Goal: Task Accomplishment & Management: Manage account settings

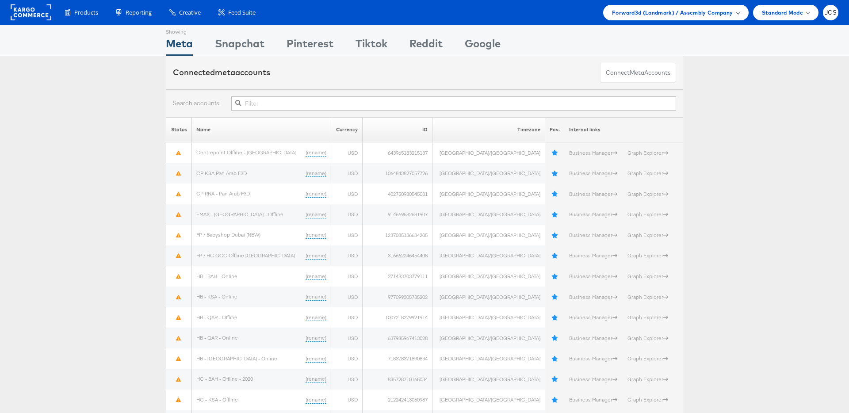
click at [622, 18] on div "Forward3d (Landmark) / Assembly Company" at bounding box center [675, 12] width 145 height 15
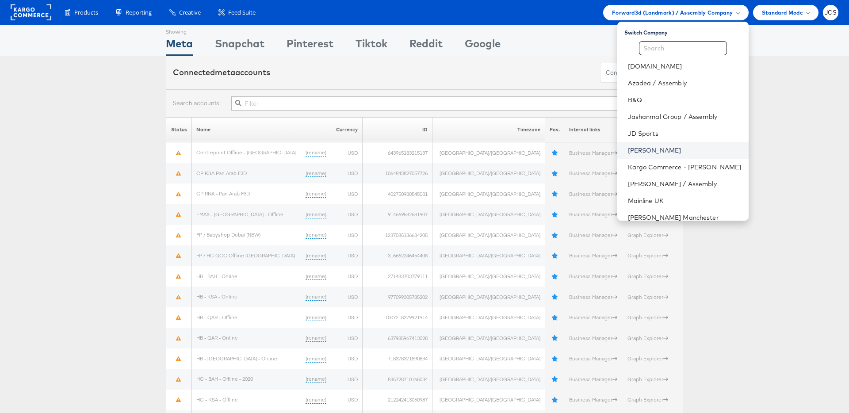
click at [629, 148] on link "[PERSON_NAME]" at bounding box center [685, 150] width 114 height 9
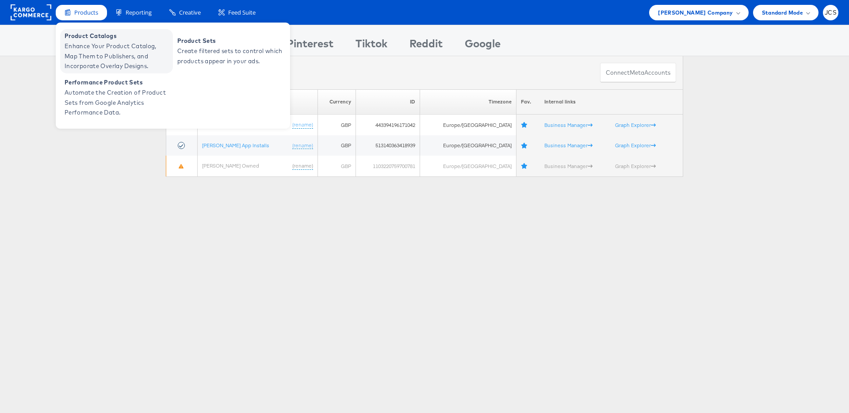
click at [92, 57] on span "Enhance Your Product Catalog, Map Them to Publishers, and Incorporate Overlay D…" at bounding box center [118, 56] width 106 height 30
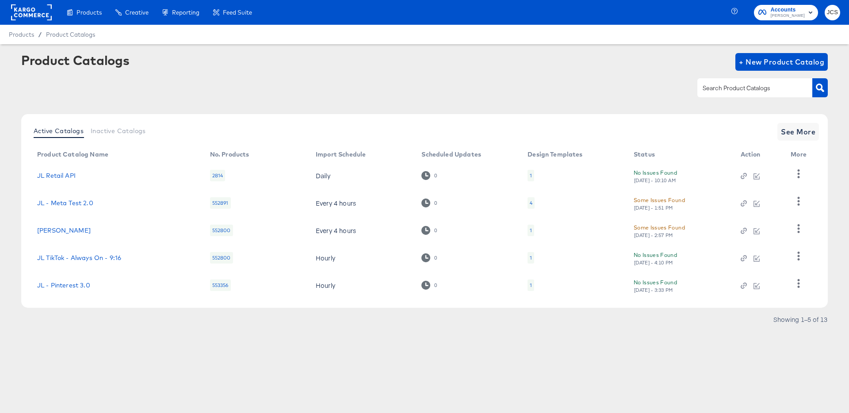
click at [176, 103] on div "Product Catalogs + New Product Catalog" at bounding box center [424, 80] width 806 height 54
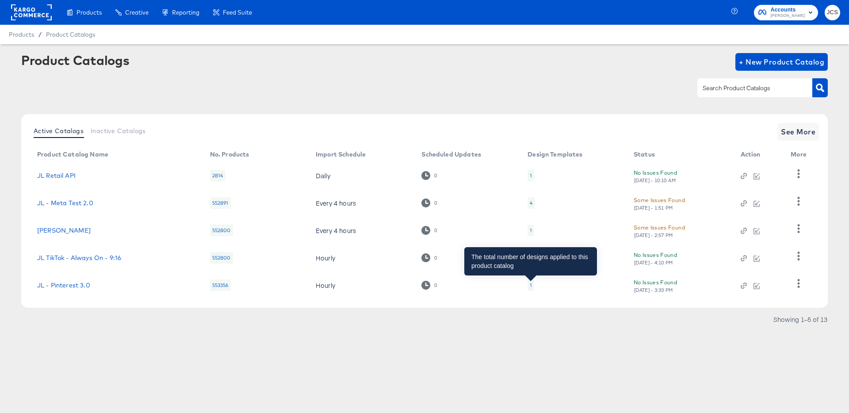
click at [531, 287] on div "1" at bounding box center [531, 285] width 2 height 7
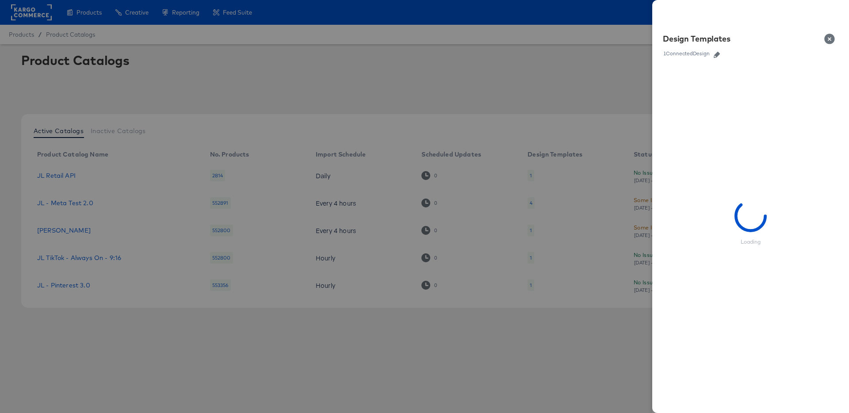
click at [718, 54] on icon "button" at bounding box center [717, 55] width 6 height 6
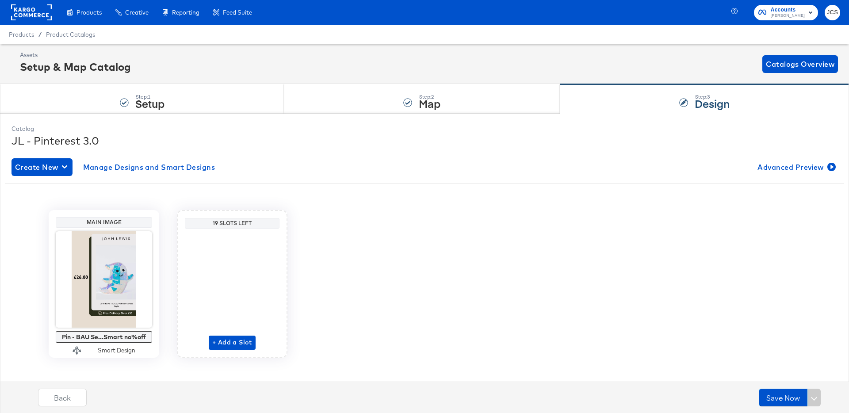
click at [400, 261] on div "Main Image Pin - BAU Se...Smart no%off Smart Design 19 Slots Left + Add a Slot" at bounding box center [424, 284] width 839 height 148
click at [773, 164] on span "Advanced Preview" at bounding box center [795, 167] width 76 height 12
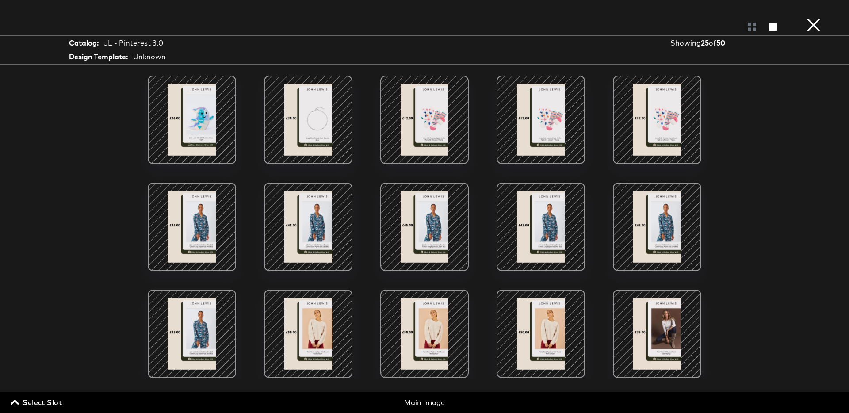
click at [307, 120] on div at bounding box center [308, 119] width 75 height 75
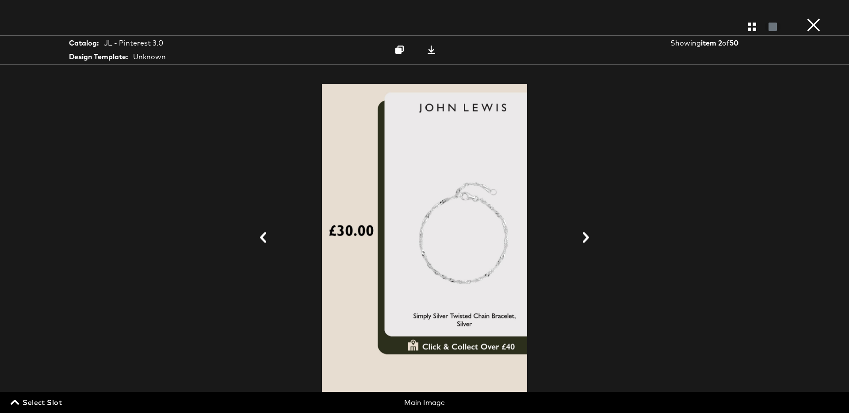
click at [815, 18] on button "×" at bounding box center [814, 9] width 18 height 18
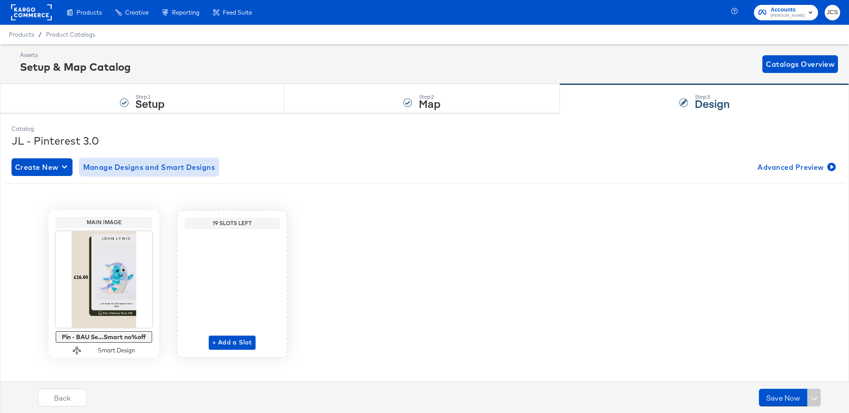
click at [118, 169] on span "Manage Designs and Smart Designs" at bounding box center [149, 167] width 132 height 12
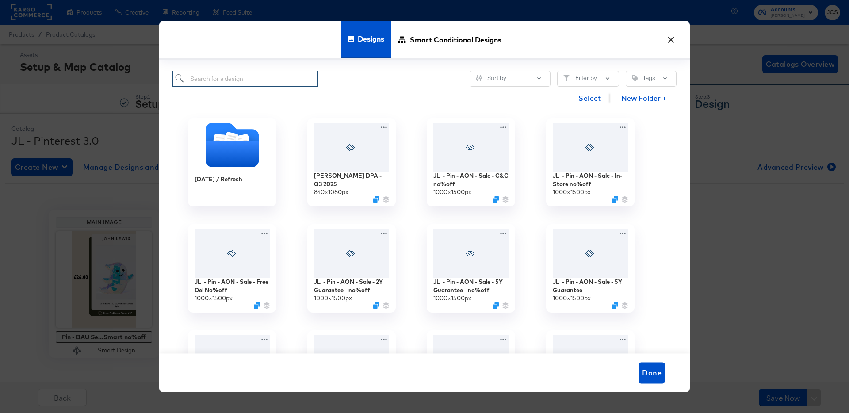
click at [254, 86] on input "search" at bounding box center [244, 79] width 145 height 16
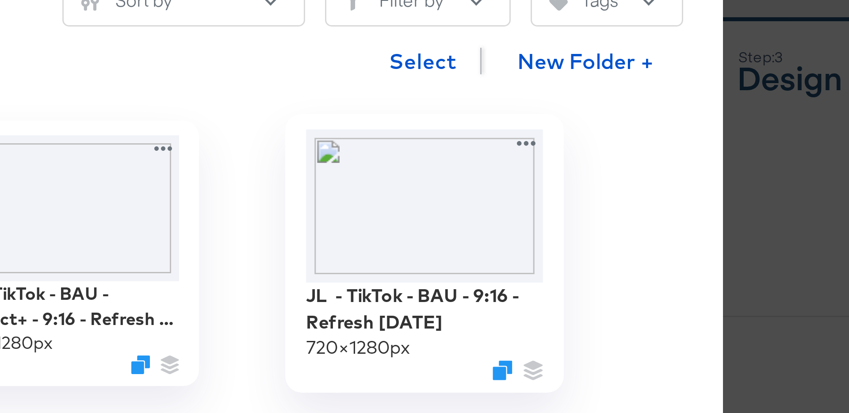
type input "tik"
click at [588, 153] on img at bounding box center [590, 146] width 79 height 51
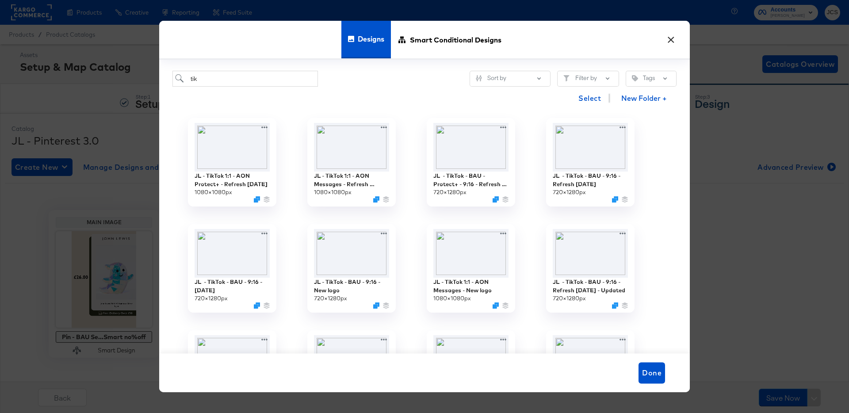
click at [668, 39] on button "×" at bounding box center [671, 38] width 16 height 16
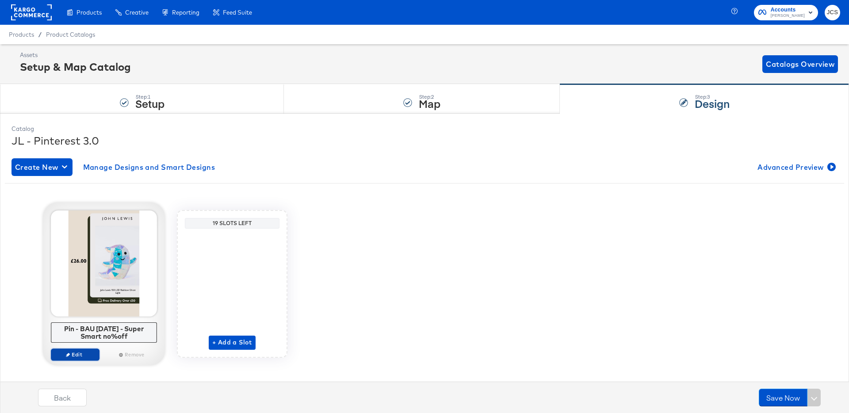
click at [60, 352] on span "Edit" at bounding box center [75, 354] width 41 height 7
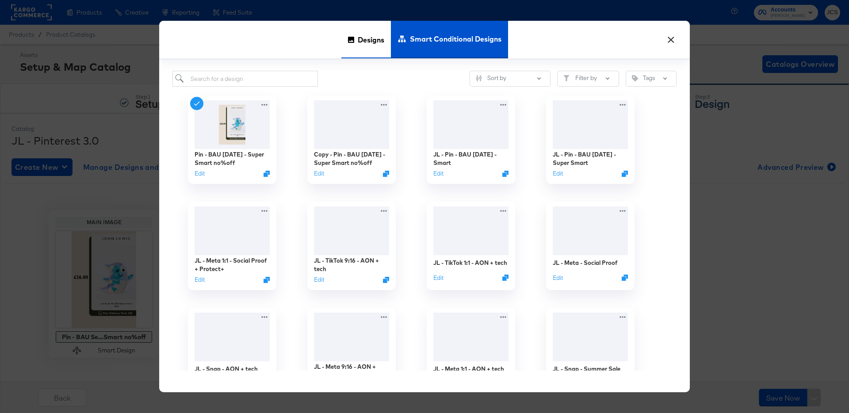
click at [377, 22] on span "Designs" at bounding box center [371, 39] width 27 height 39
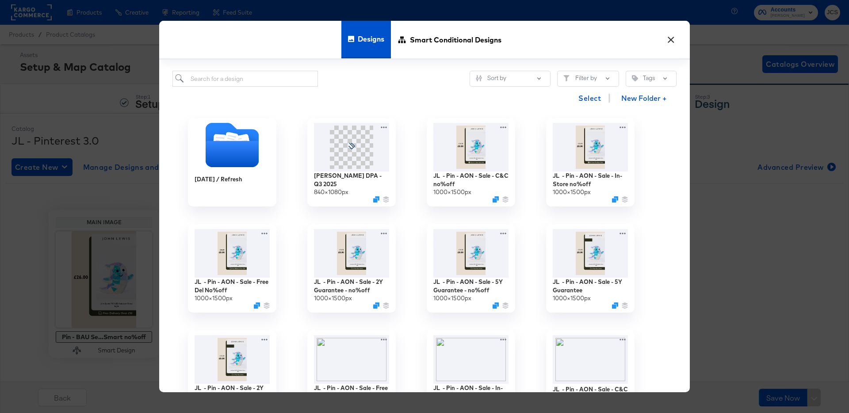
click at [370, 42] on span "Designs" at bounding box center [371, 38] width 27 height 39
click at [264, 84] on input "search" at bounding box center [244, 79] width 145 height 16
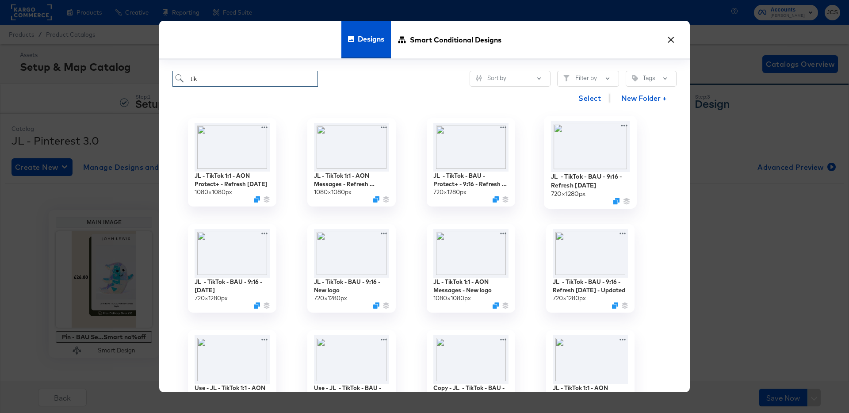
type input "tik"
click at [600, 158] on img at bounding box center [590, 146] width 79 height 51
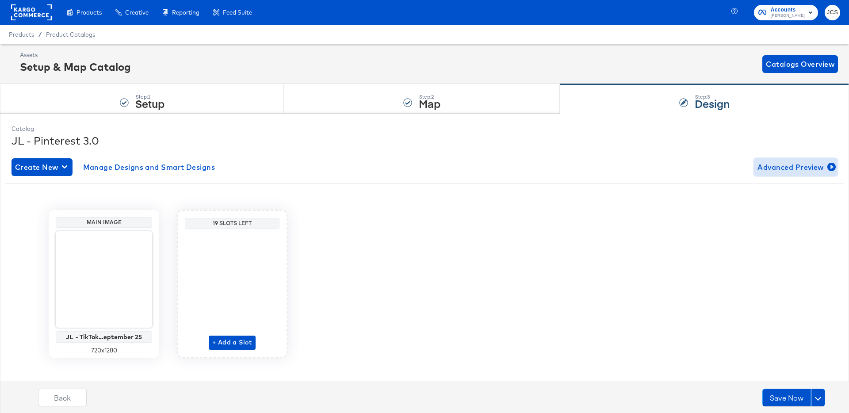
click at [814, 168] on span "Advanced Preview" at bounding box center [795, 167] width 76 height 12
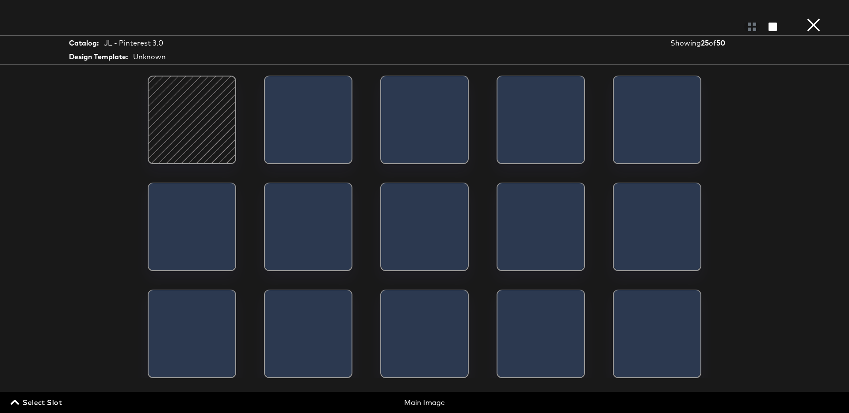
click at [194, 126] on div at bounding box center [191, 119] width 75 height 75
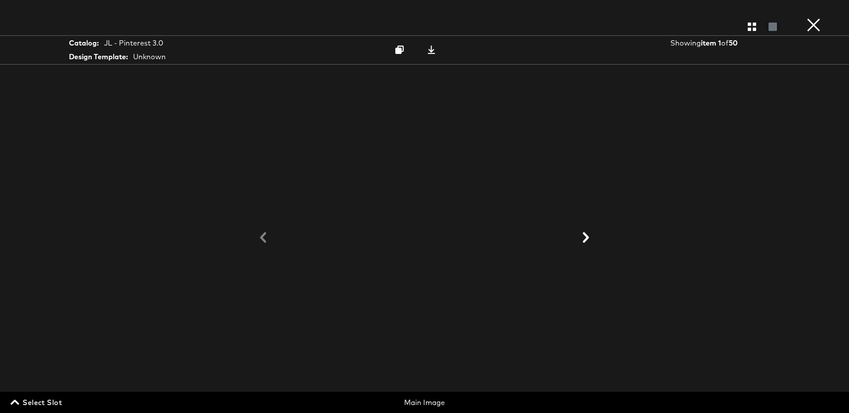
click at [816, 18] on button "×" at bounding box center [814, 9] width 18 height 18
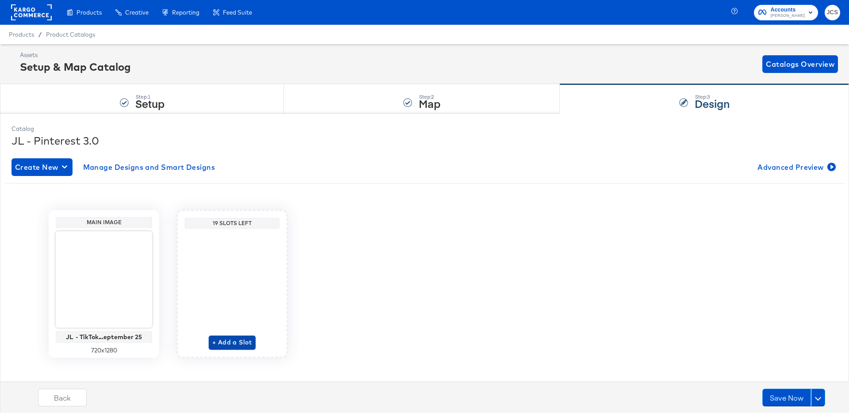
click at [214, 340] on span "+ Add a Slot" at bounding box center [232, 342] width 40 height 11
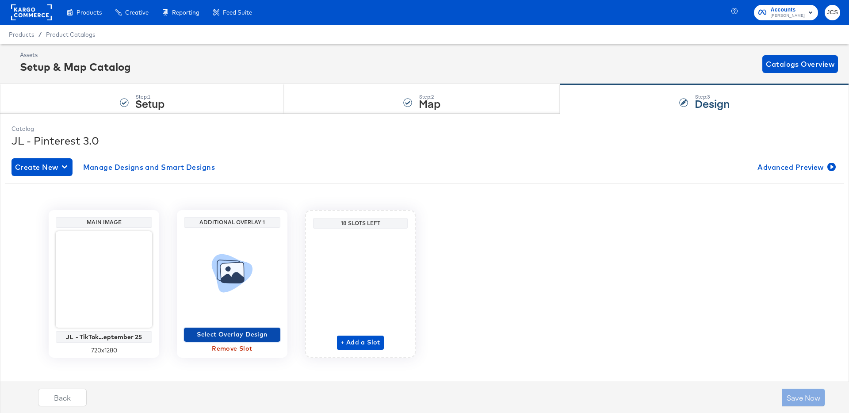
click at [237, 339] on span "Select Overlay Design" at bounding box center [231, 334] width 89 height 11
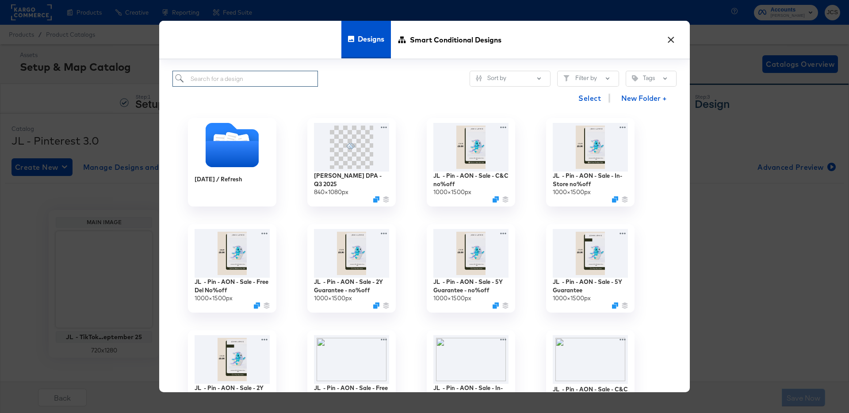
click at [237, 74] on input "search" at bounding box center [244, 79] width 145 height 16
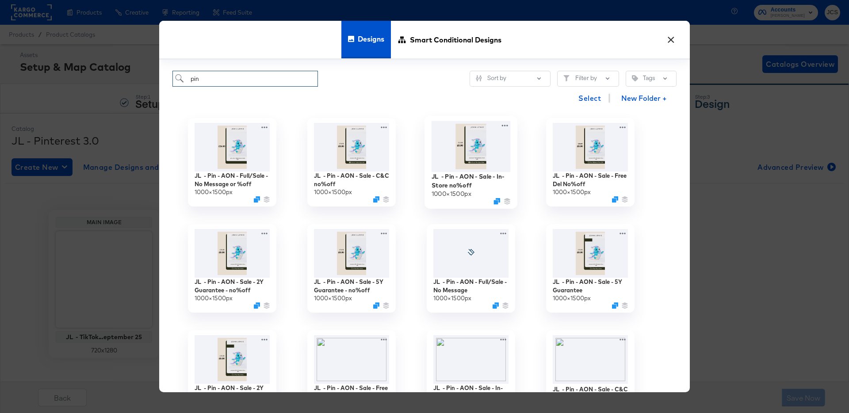
type input "pin"
click at [478, 154] on img at bounding box center [471, 146] width 79 height 51
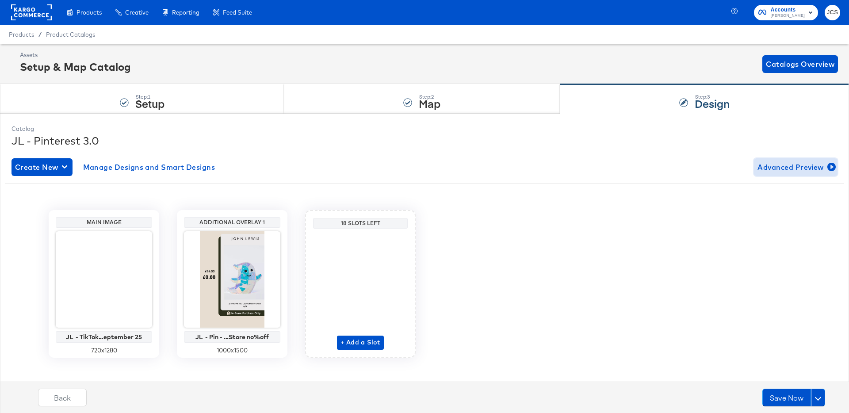
click at [815, 171] on span "Advanced Preview" at bounding box center [795, 167] width 76 height 12
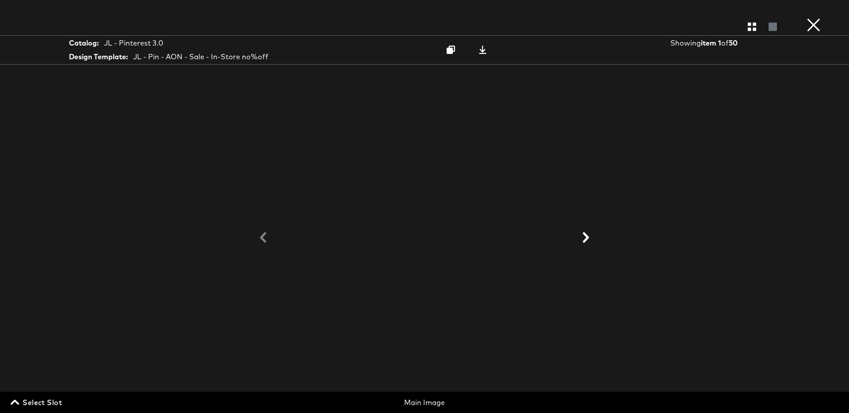
click at [38, 405] on span "Select Slot" at bounding box center [37, 402] width 50 height 12
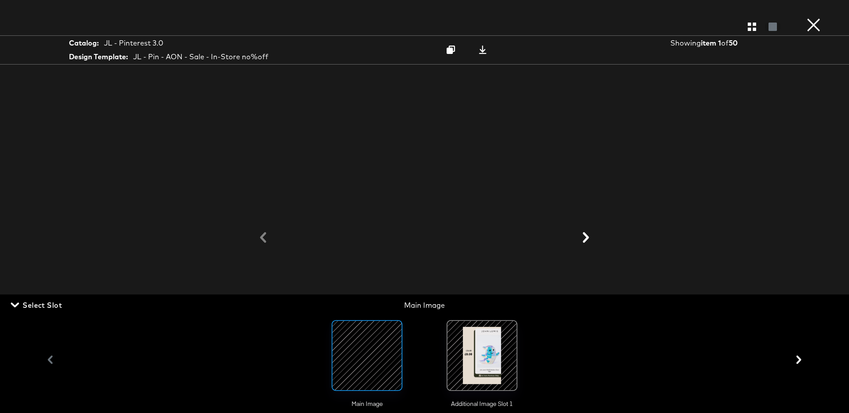
click at [494, 357] on div at bounding box center [482, 355] width 60 height 60
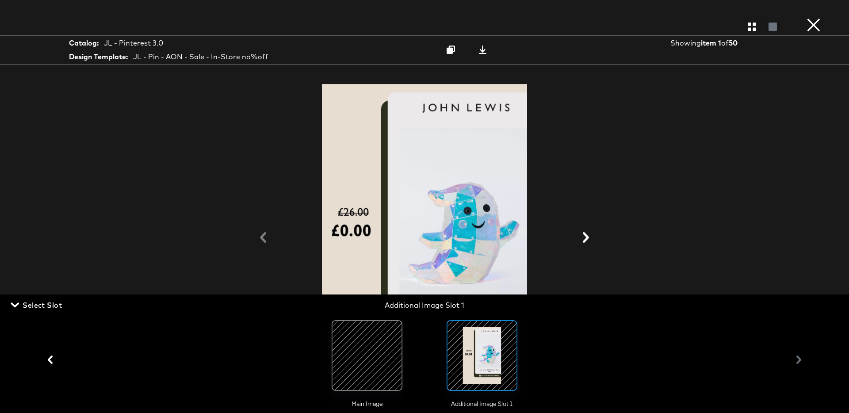
click at [24, 306] on span "Select Slot" at bounding box center [37, 305] width 50 height 12
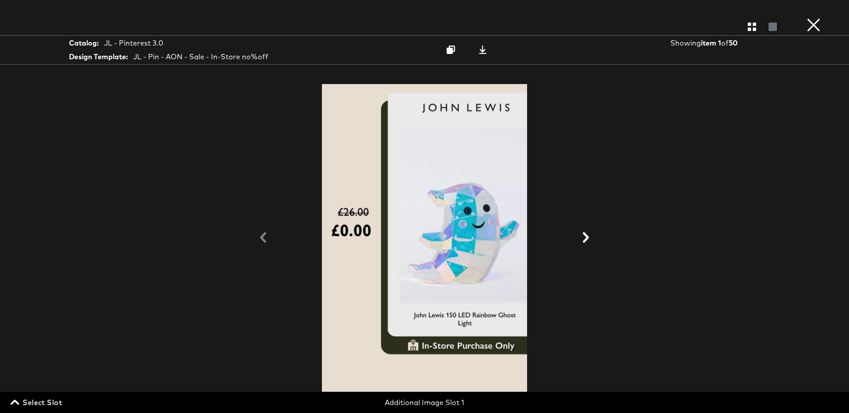
click at [301, 311] on div at bounding box center [424, 237] width 265 height 311
click at [753, 26] on icon "button" at bounding box center [752, 27] width 8 height 8
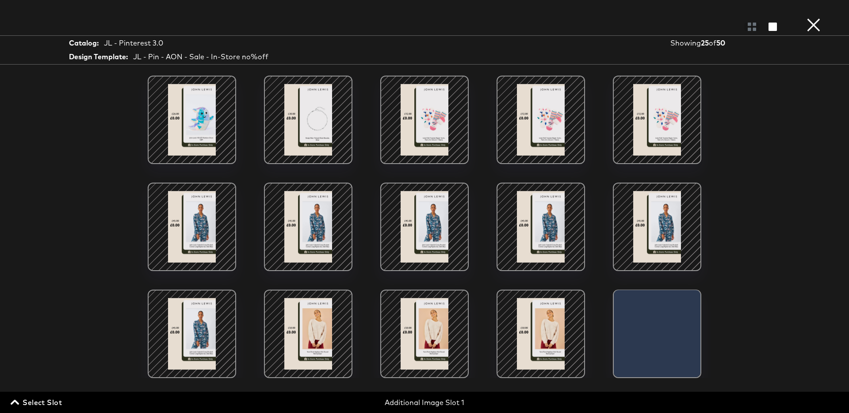
click at [539, 221] on div at bounding box center [540, 226] width 75 height 75
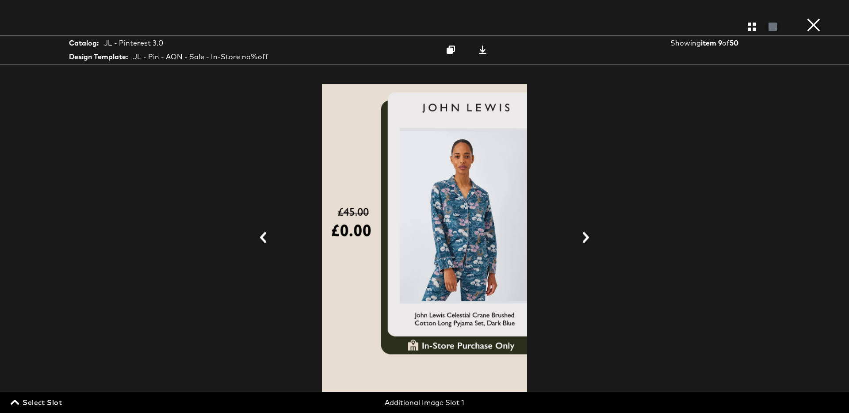
click at [810, 18] on button "×" at bounding box center [814, 9] width 18 height 18
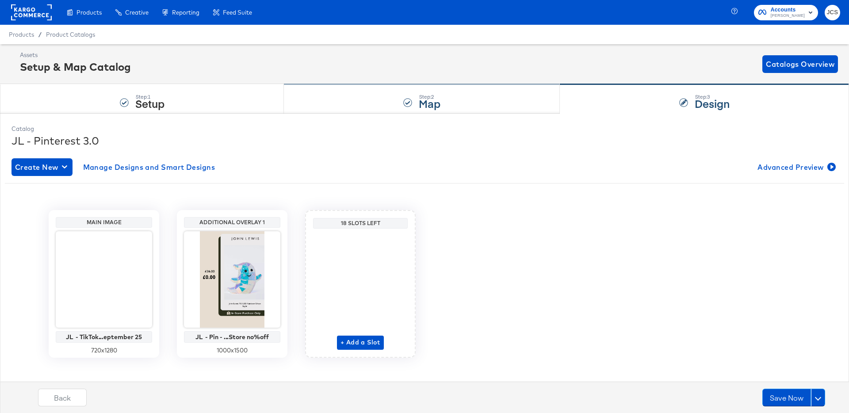
click at [411, 103] on div at bounding box center [407, 102] width 9 height 9
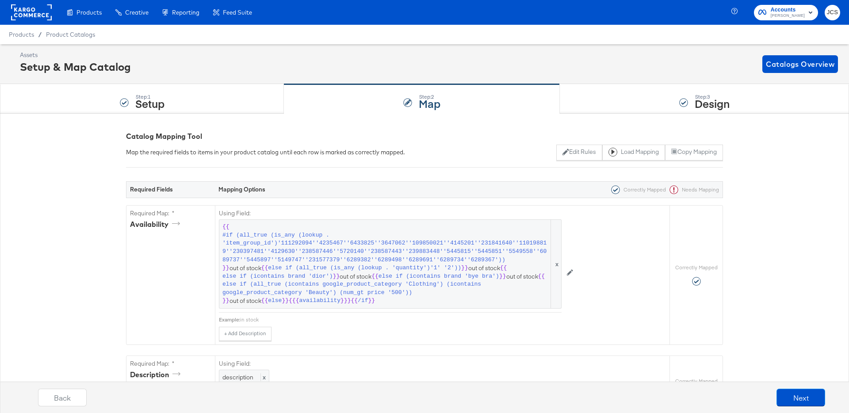
click at [34, 19] on rect at bounding box center [31, 12] width 41 height 16
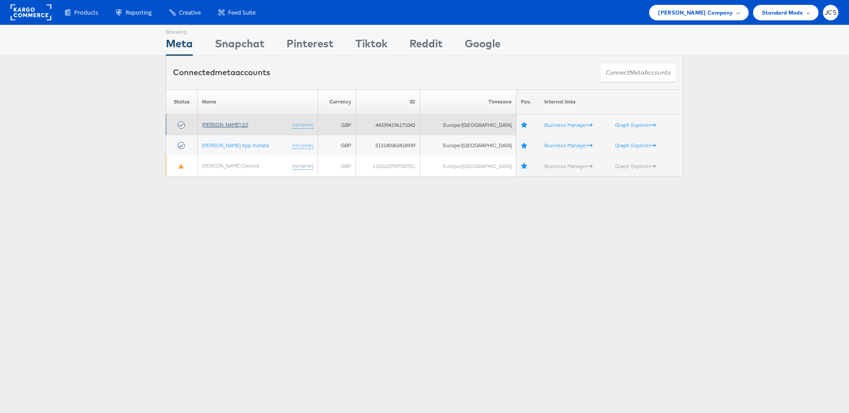
click at [227, 126] on link "John Lewis 2.0" at bounding box center [225, 124] width 46 height 7
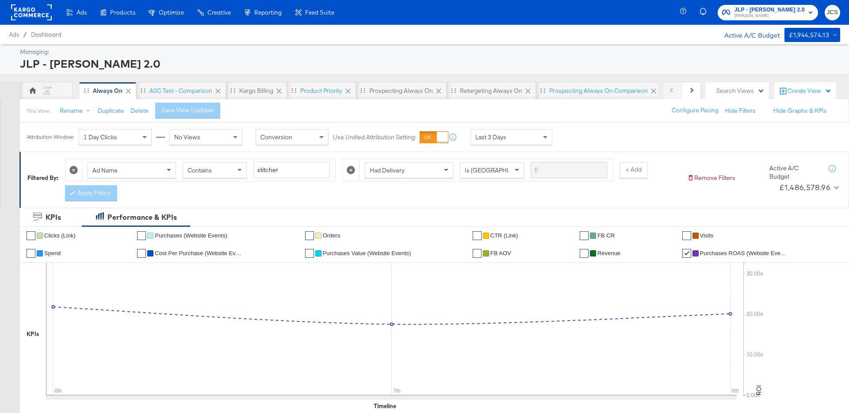
click at [32, 13] on rect at bounding box center [31, 12] width 41 height 16
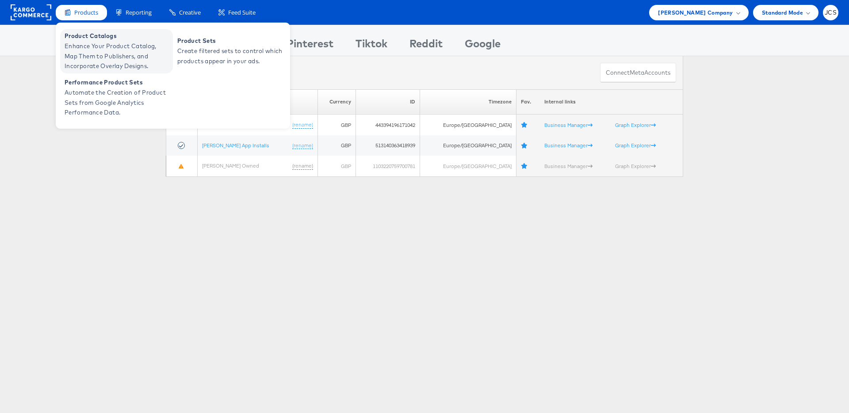
click at [91, 38] on span "Product Catalogs" at bounding box center [118, 36] width 106 height 10
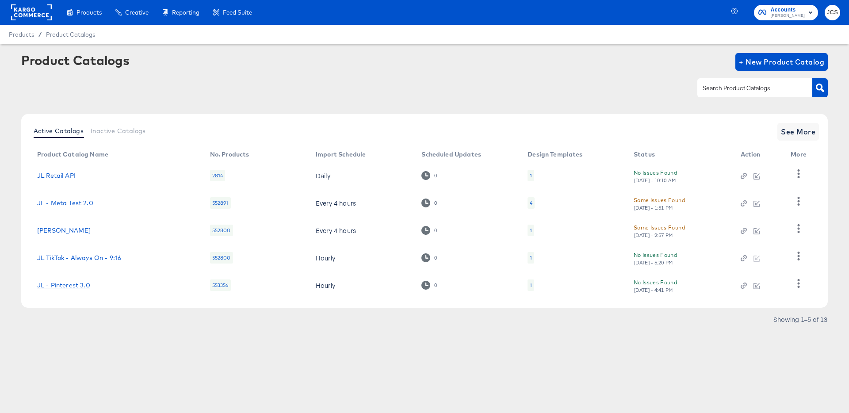
click at [87, 286] on link "JL - Pinterest 3.0" at bounding box center [63, 285] width 53 height 7
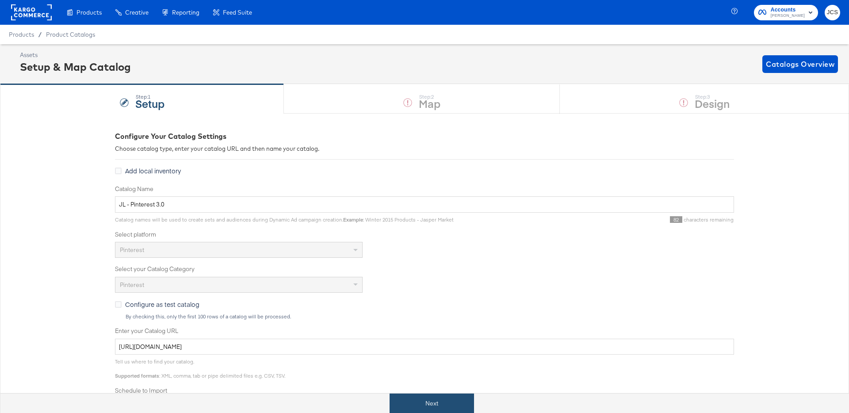
click at [414, 412] on button "Next" at bounding box center [432, 403] width 84 height 20
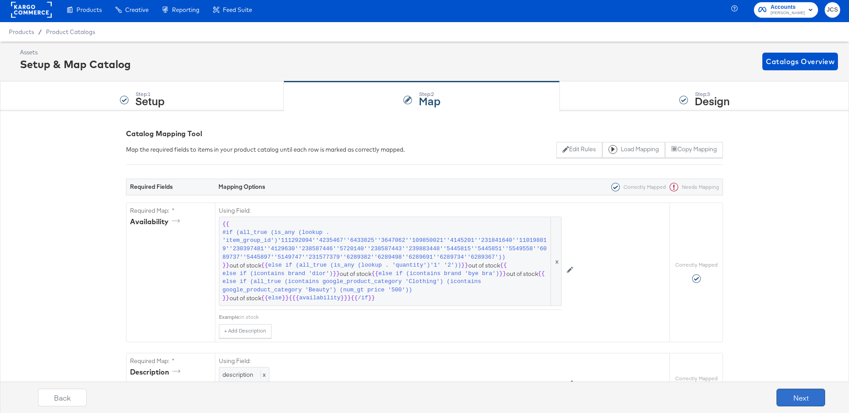
click at [791, 399] on button "Next" at bounding box center [800, 398] width 49 height 18
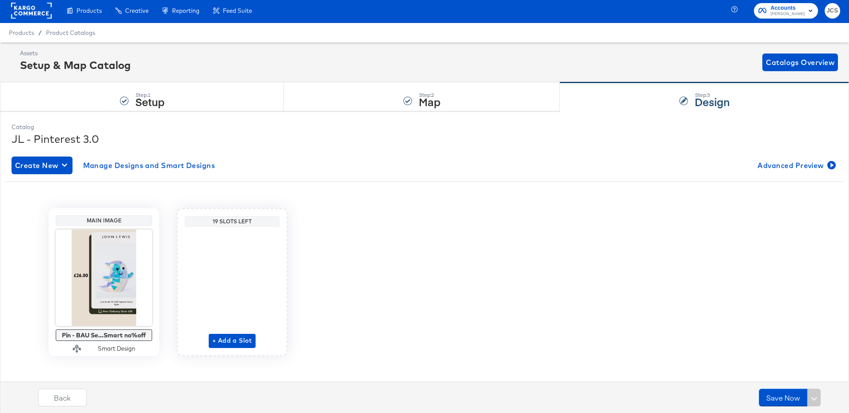
scroll to position [9, 0]
